Goal: Information Seeking & Learning: Learn about a topic

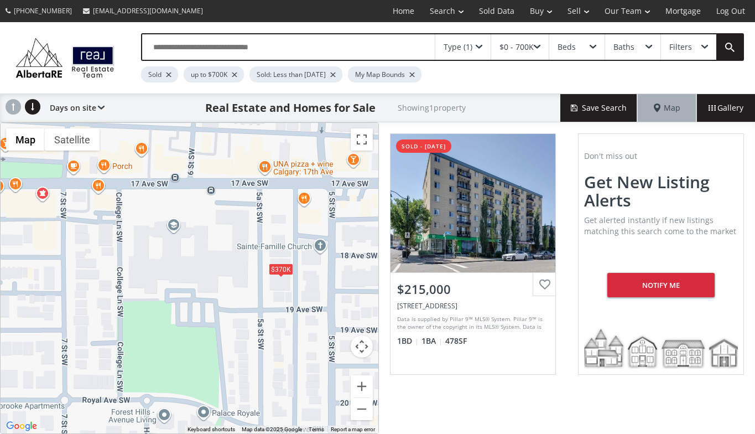
drag, startPoint x: 280, startPoint y: 160, endPoint x: 360, endPoint y: 253, distance: 122.1
click at [360, 253] on div "$215K $370K" at bounding box center [190, 278] width 378 height 310
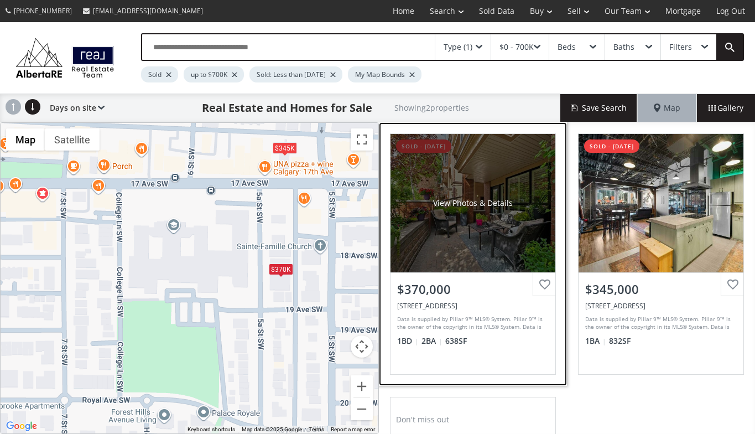
click at [533, 240] on div "View Photos & Details" at bounding box center [473, 203] width 165 height 138
click at [427, 231] on div "View Photos & Details" at bounding box center [473, 203] width 165 height 138
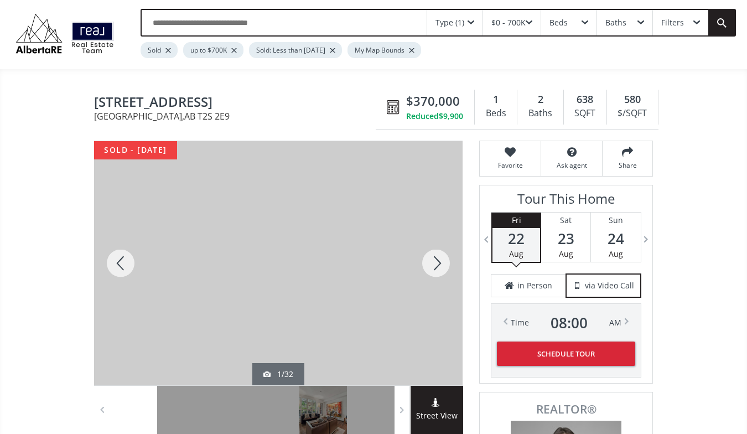
scroll to position [20, 0]
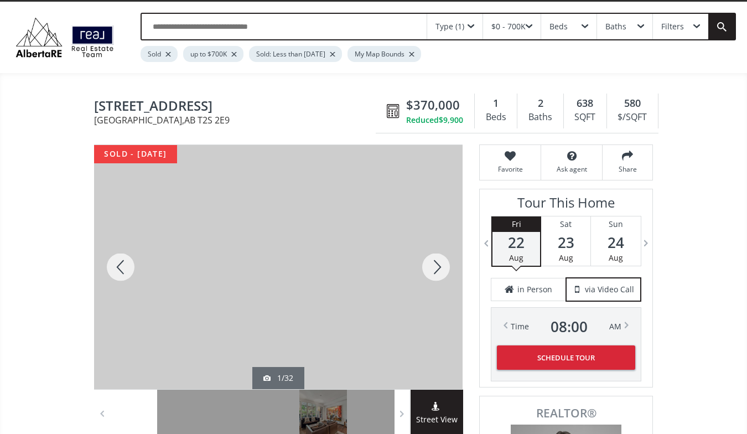
click at [435, 262] on div at bounding box center [435, 267] width 53 height 244
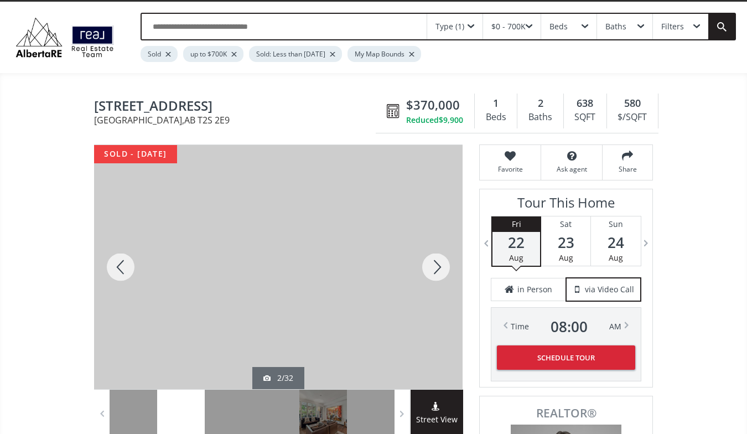
click at [435, 262] on div at bounding box center [435, 267] width 53 height 244
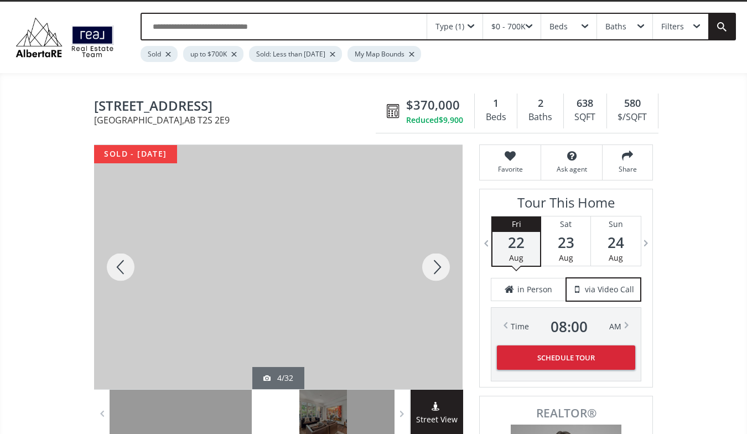
click at [435, 262] on div at bounding box center [435, 267] width 53 height 244
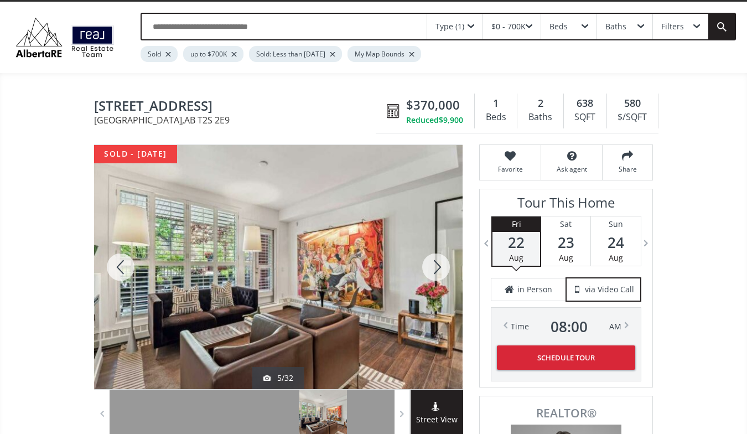
click at [435, 262] on div at bounding box center [435, 267] width 53 height 244
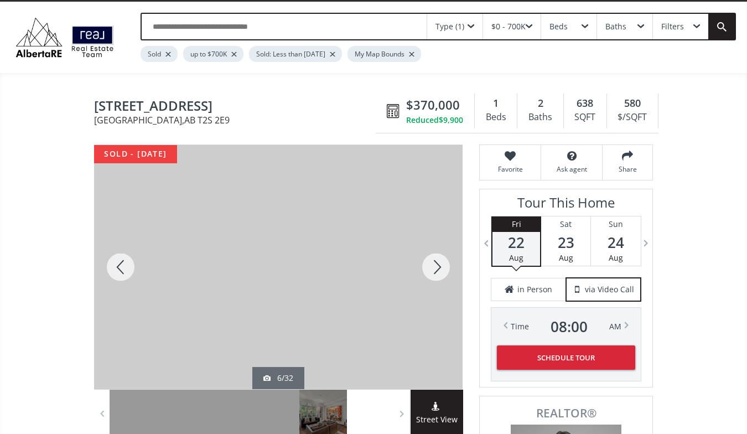
click at [435, 262] on div at bounding box center [435, 267] width 53 height 244
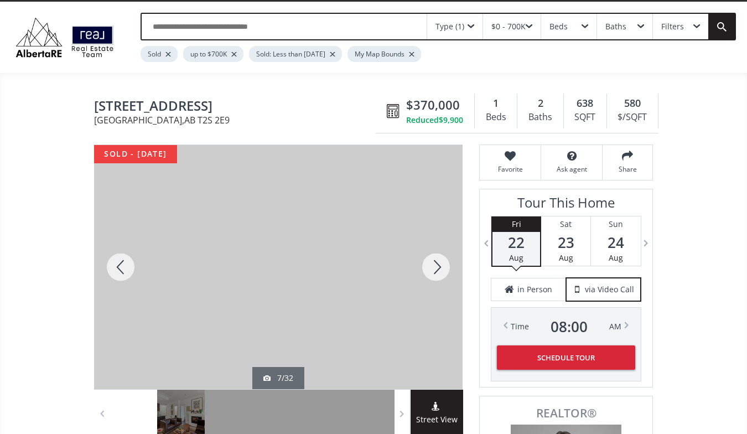
click at [435, 262] on div at bounding box center [435, 267] width 53 height 244
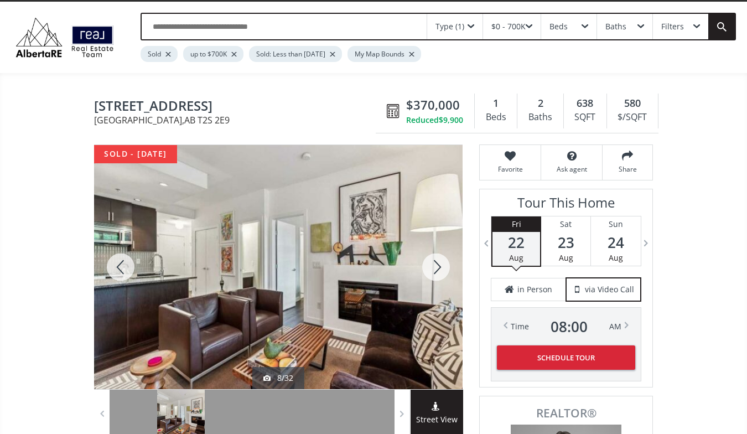
click at [435, 262] on div at bounding box center [435, 267] width 53 height 244
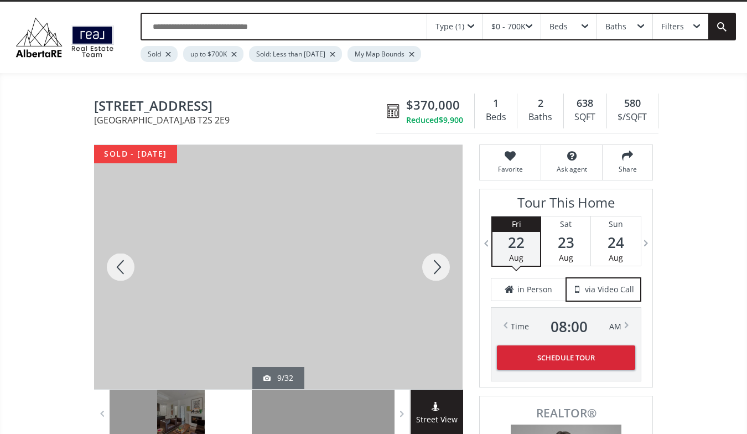
click at [435, 262] on div at bounding box center [435, 267] width 53 height 244
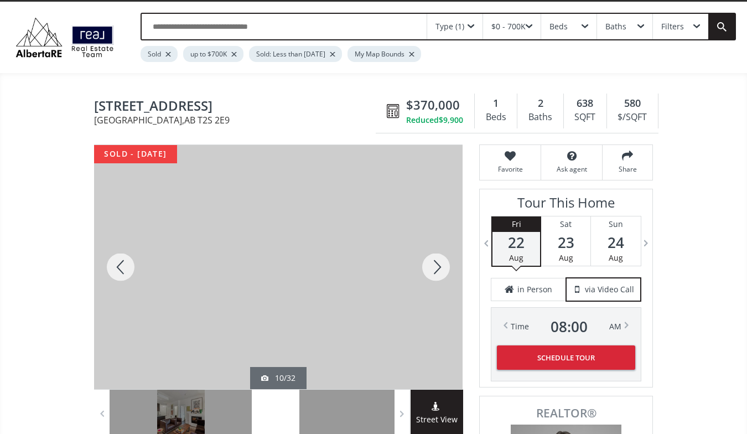
click at [435, 262] on div at bounding box center [435, 267] width 53 height 244
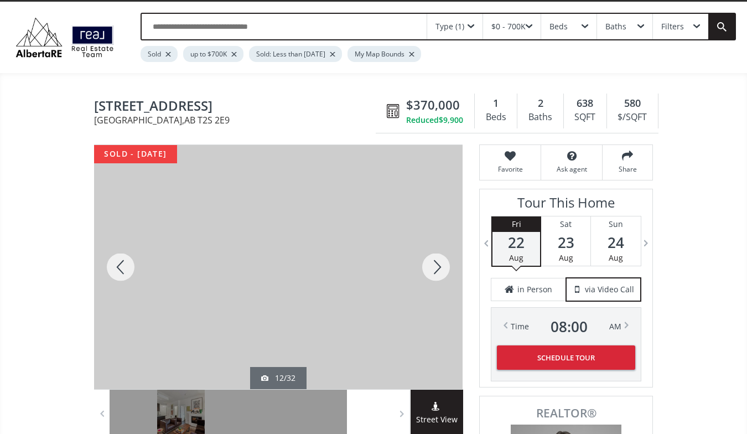
click at [435, 262] on div at bounding box center [435, 267] width 53 height 244
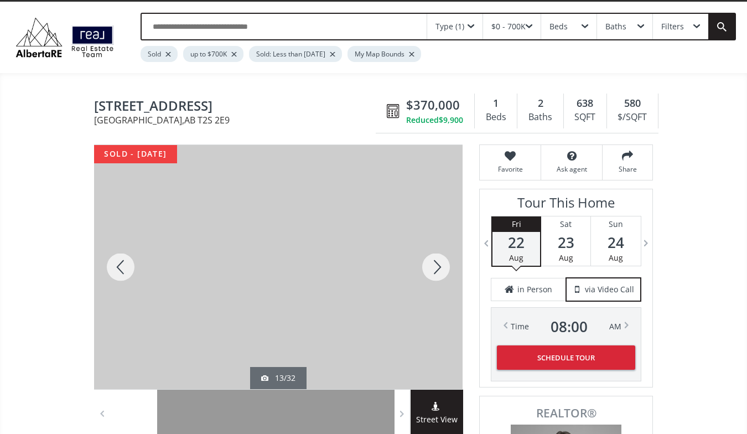
click at [435, 262] on div at bounding box center [435, 267] width 53 height 244
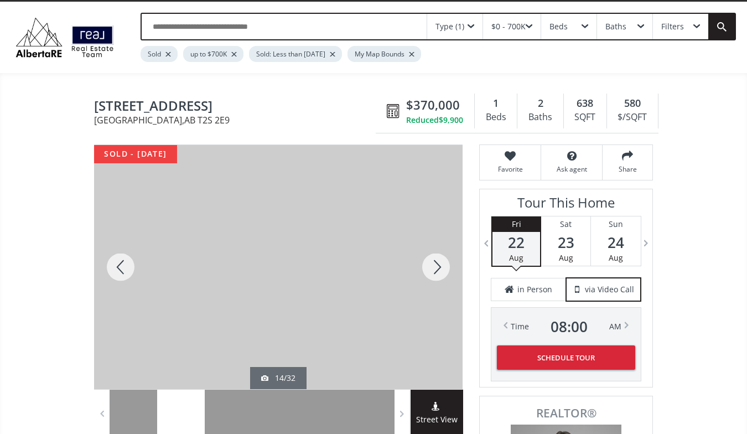
click at [435, 262] on div at bounding box center [435, 267] width 53 height 244
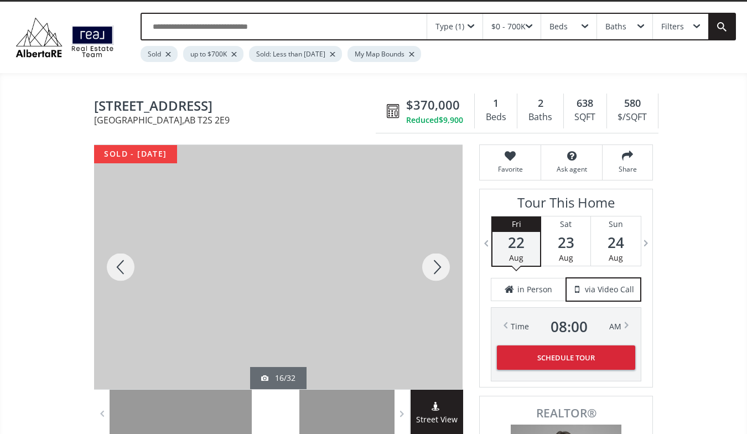
click at [435, 262] on div at bounding box center [435, 267] width 53 height 244
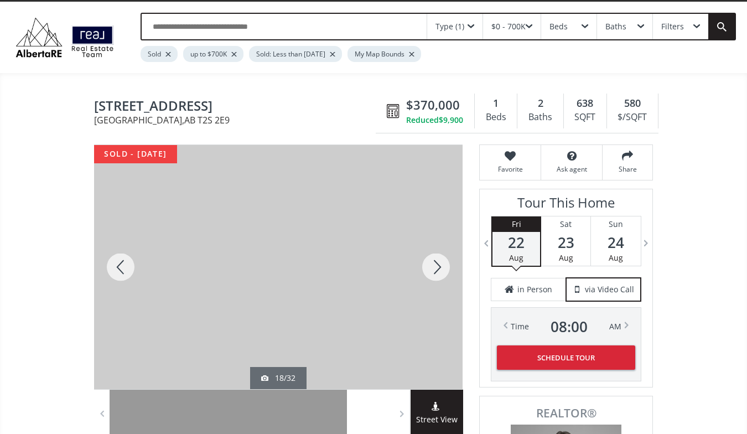
click at [435, 262] on div at bounding box center [435, 267] width 53 height 244
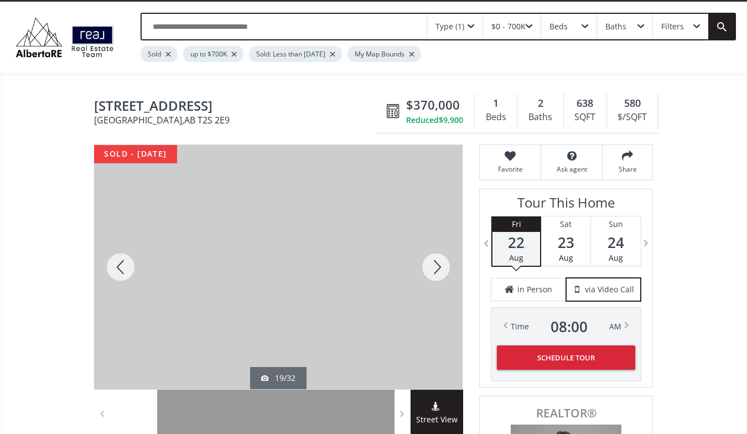
click at [435, 262] on div at bounding box center [435, 267] width 53 height 244
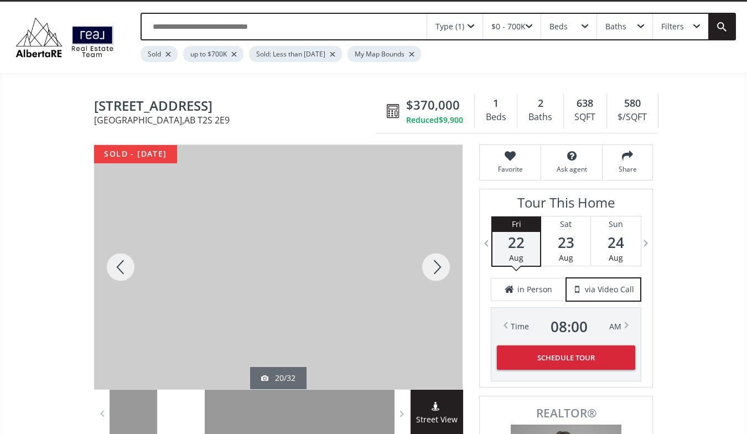
click at [435, 262] on div at bounding box center [435, 267] width 53 height 244
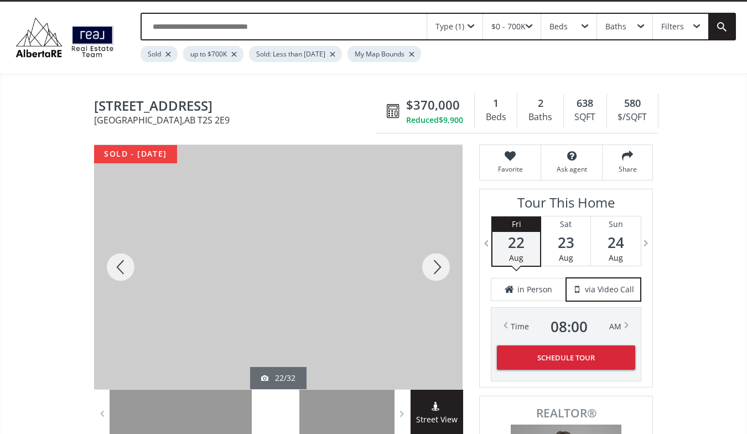
click at [435, 262] on div at bounding box center [435, 267] width 53 height 244
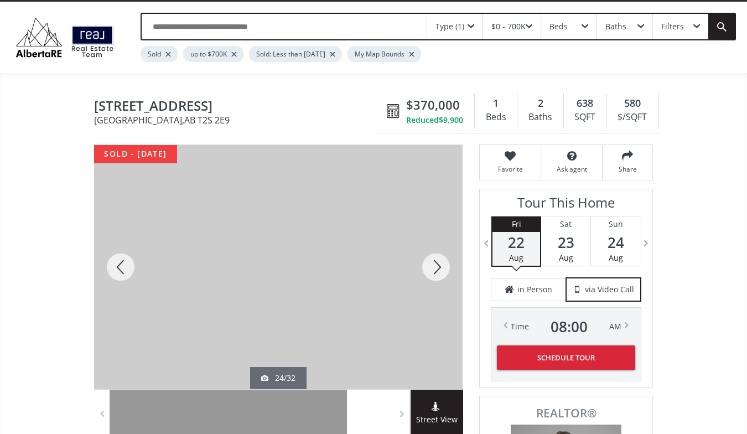
click at [435, 262] on div at bounding box center [435, 267] width 53 height 244
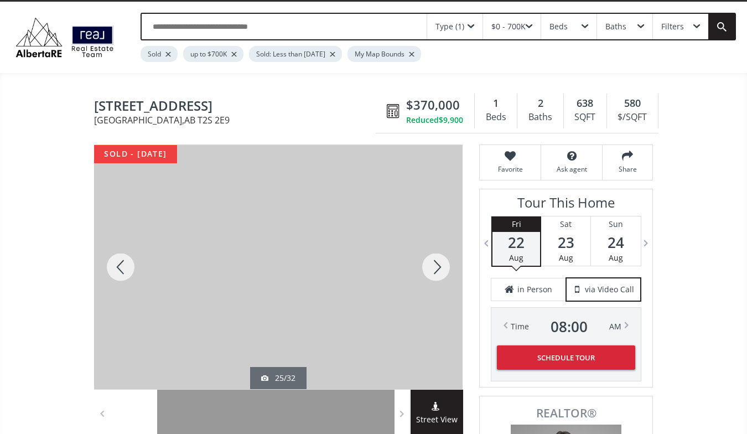
click at [435, 262] on div at bounding box center [435, 267] width 53 height 244
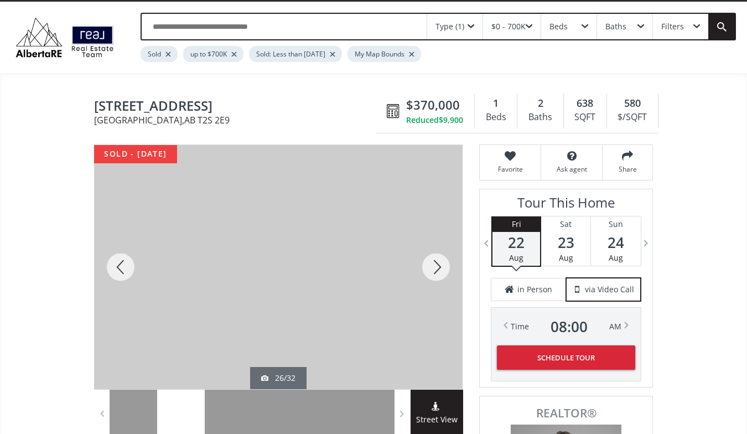
click at [435, 262] on div at bounding box center [435, 267] width 53 height 244
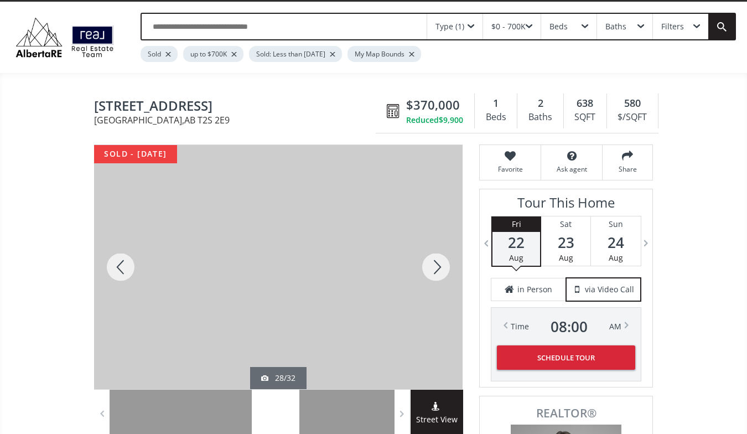
click at [435, 262] on div at bounding box center [435, 267] width 53 height 244
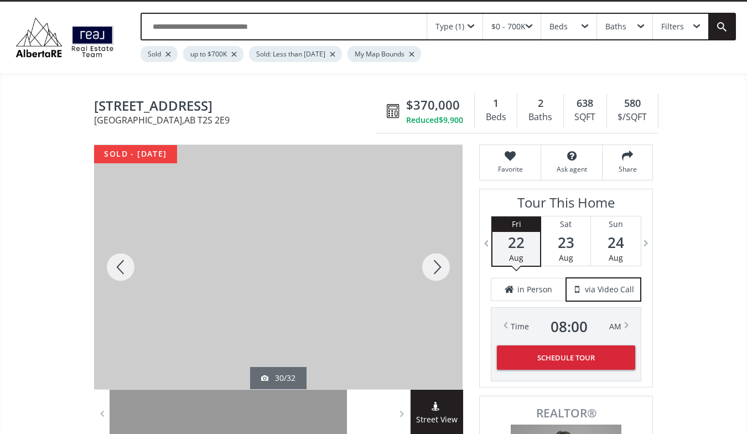
click at [435, 262] on div at bounding box center [435, 267] width 53 height 244
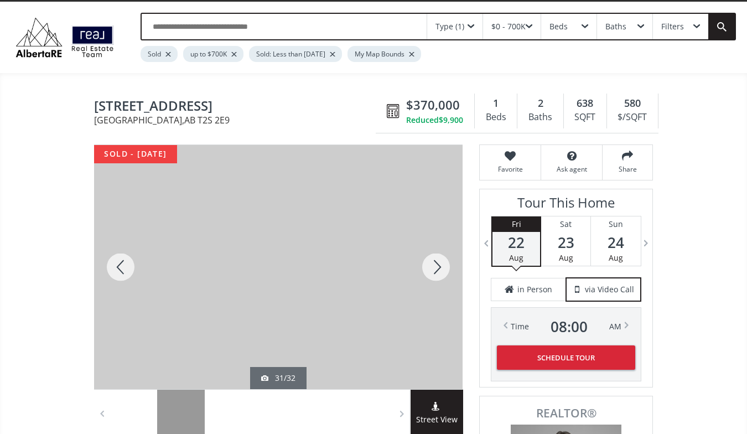
click at [435, 262] on div at bounding box center [435, 267] width 53 height 244
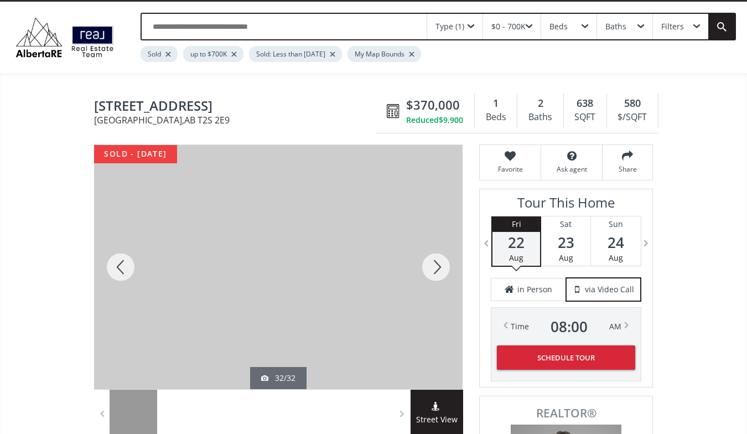
click at [435, 262] on div at bounding box center [435, 267] width 53 height 244
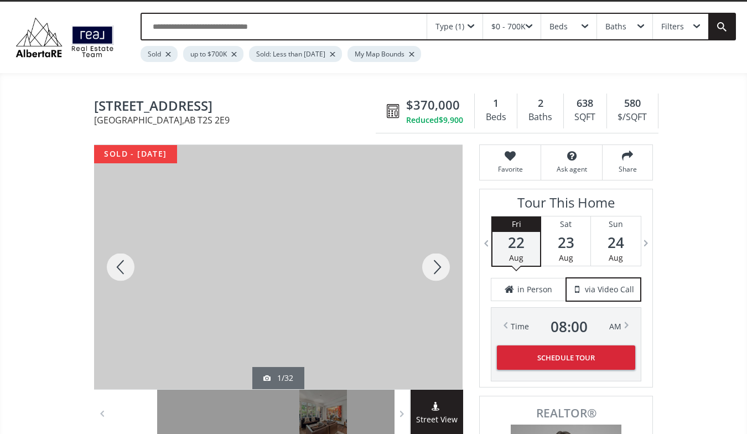
click at [435, 262] on div at bounding box center [435, 267] width 53 height 244
